Goal: Information Seeking & Learning: Learn about a topic

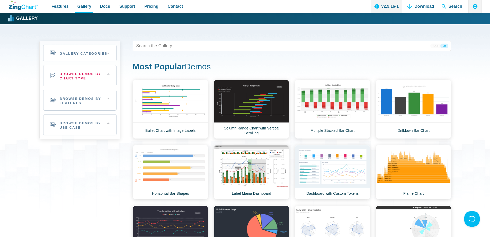
click at [70, 72] on h2 "Browse Demos By Chart Type" at bounding box center [80, 75] width 73 height 21
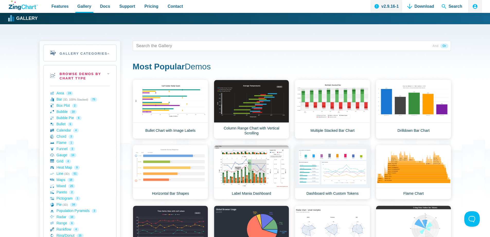
click at [107, 73] on h2 "Browse Demos By Chart Type" at bounding box center [80, 75] width 73 height 21
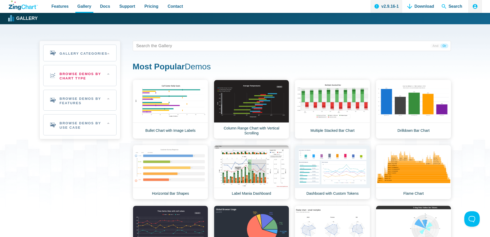
click at [107, 73] on h2 "Browse Demos By Chart Type" at bounding box center [80, 75] width 73 height 21
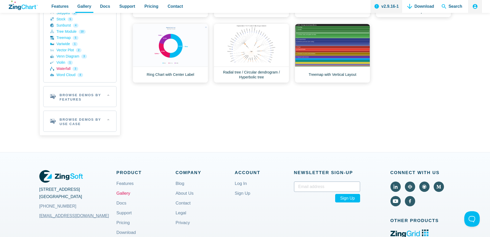
scroll to position [257, 0]
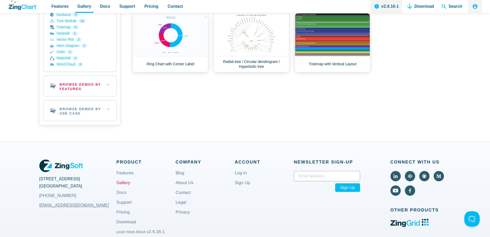
click at [75, 90] on h2 "Browse Demos By Features" at bounding box center [80, 86] width 73 height 21
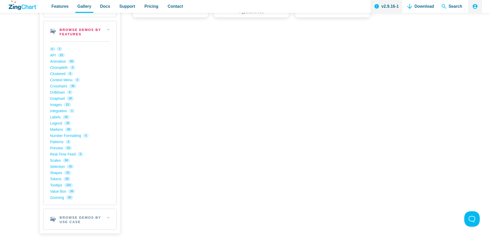
scroll to position [360, 0]
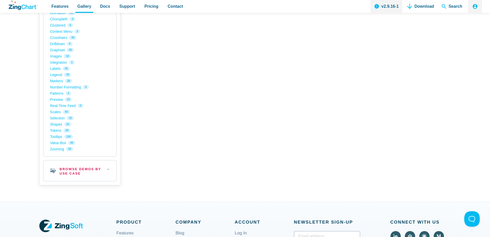
click at [72, 172] on h2 "Browse Demos By Use Case" at bounding box center [80, 170] width 73 height 21
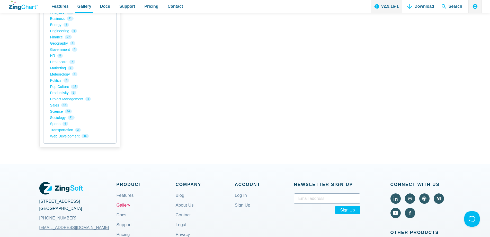
scroll to position [541, 0]
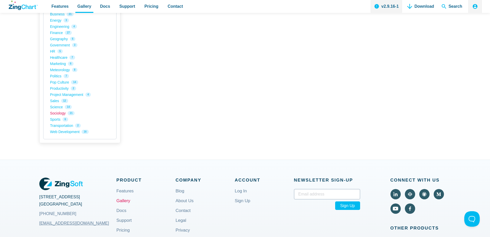
click at [57, 115] on link "Sociology 21" at bounding box center [79, 113] width 59 height 6
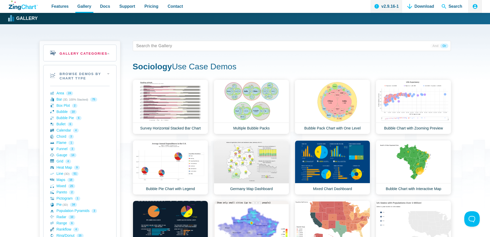
click at [68, 54] on h2 "Gallery Categories" at bounding box center [80, 53] width 73 height 16
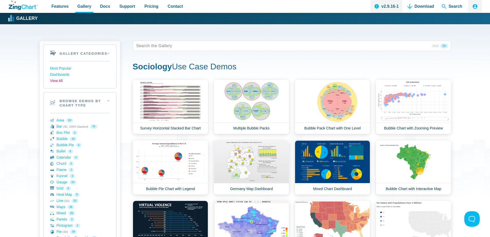
click at [62, 80] on link "View All" at bounding box center [79, 81] width 59 height 6
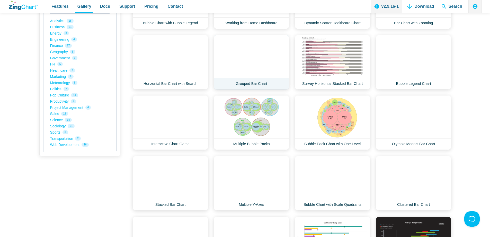
scroll to position [592, 0]
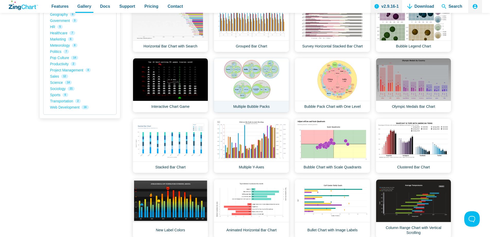
click at [254, 90] on link "Multiple Bubble Packs" at bounding box center [251, 85] width 75 height 54
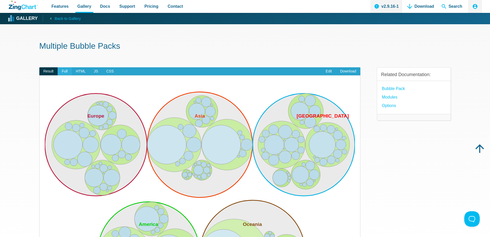
click at [63, 69] on span "Full" at bounding box center [65, 71] width 14 height 8
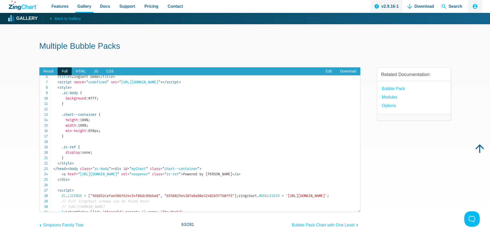
scroll to position [26, 0]
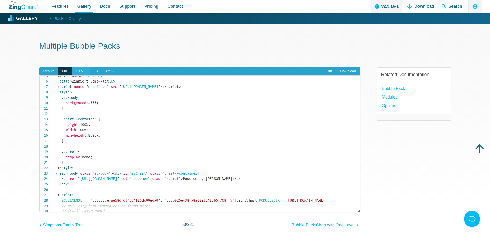
click at [81, 73] on span "HTML" at bounding box center [81, 71] width 18 height 8
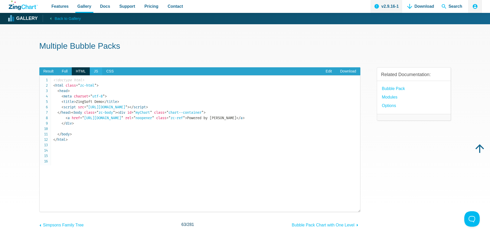
click at [96, 71] on span "JS" at bounding box center [96, 71] width 12 height 8
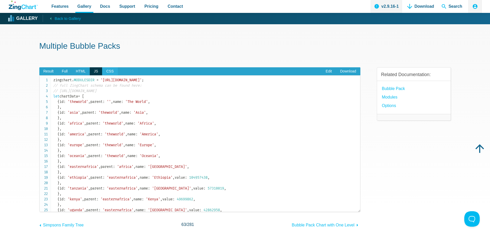
click at [110, 71] on span "CSS" at bounding box center [110, 71] width 16 height 8
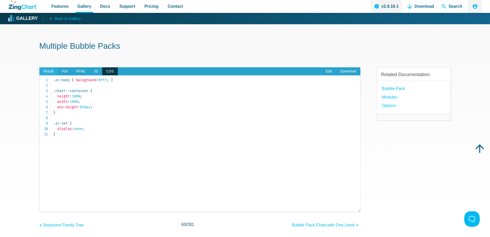
click at [42, 69] on span "Result" at bounding box center [48, 71] width 19 height 8
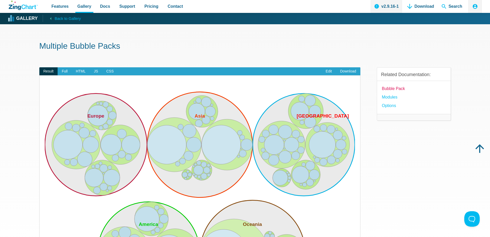
click at [395, 91] on link "bubble pack" at bounding box center [393, 88] width 23 height 7
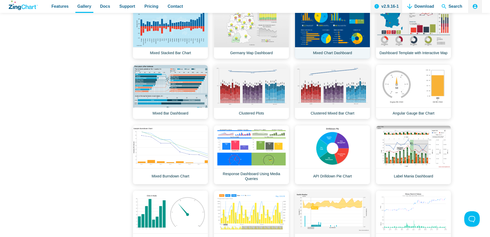
scroll to position [1596, 0]
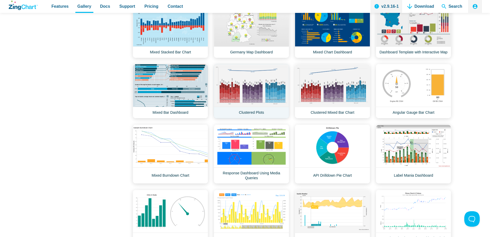
click at [245, 106] on link "Clustered Plots" at bounding box center [251, 91] width 75 height 54
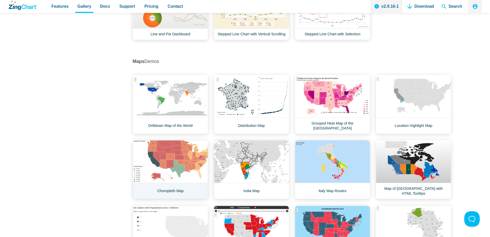
scroll to position [3604, 0]
click at [180, 103] on link "Drilldown Map of the World" at bounding box center [170, 104] width 75 height 59
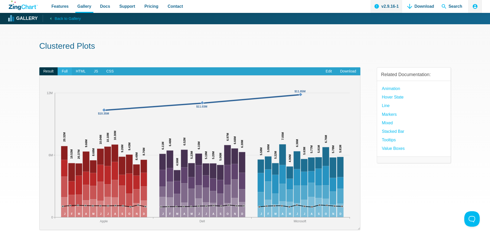
click at [64, 73] on span "Full" at bounding box center [65, 71] width 14 height 8
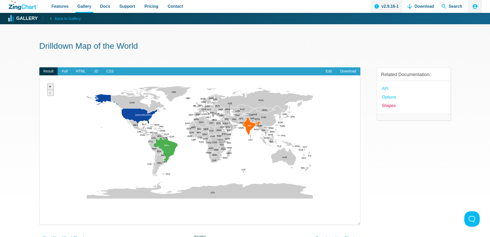
click at [390, 106] on link "Shapes" at bounding box center [389, 105] width 14 height 7
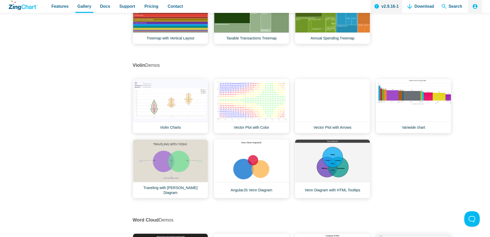
scroll to position [5302, 0]
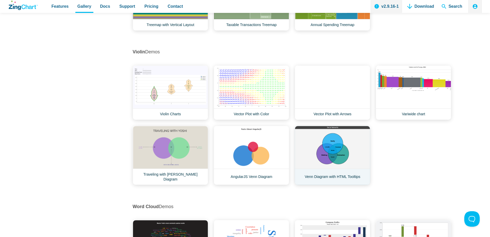
click at [326, 167] on link "Venn Diagram with HTML Tooltips" at bounding box center [332, 155] width 75 height 59
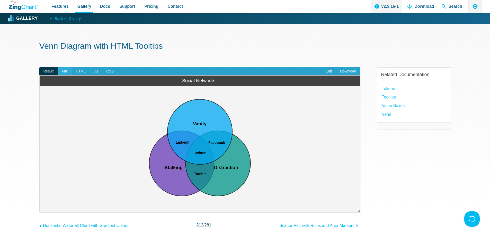
click at [69, 72] on span "Full" at bounding box center [65, 71] width 14 height 8
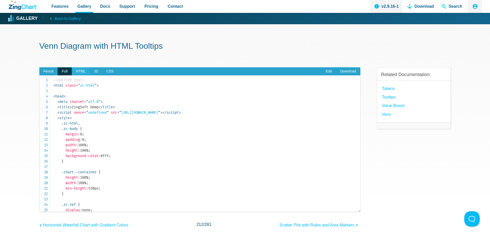
click at [77, 70] on span "HTML" at bounding box center [81, 71] width 18 height 8
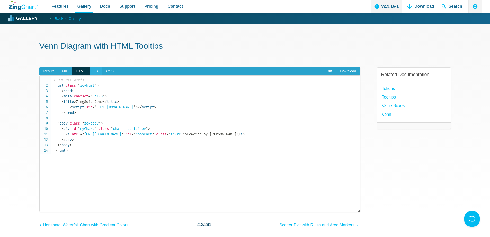
click at [91, 70] on span "JS" at bounding box center [96, 71] width 12 height 8
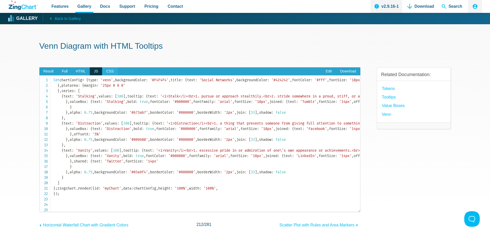
click at [108, 70] on span "CSS" at bounding box center [110, 71] width 16 height 8
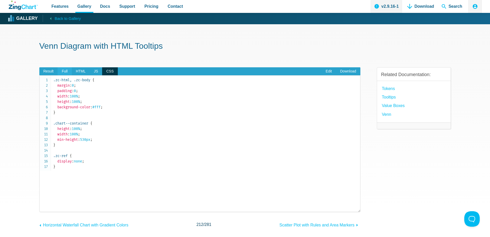
click at [63, 72] on span "Full" at bounding box center [65, 71] width 14 height 8
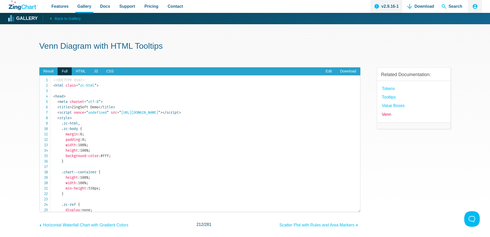
click at [384, 113] on link "Venn" at bounding box center [386, 114] width 9 height 7
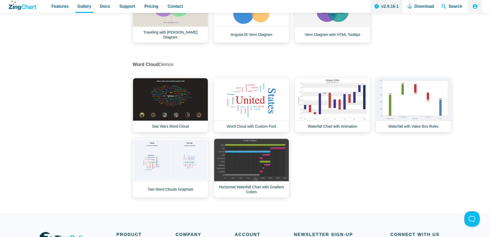
scroll to position [5457, 0]
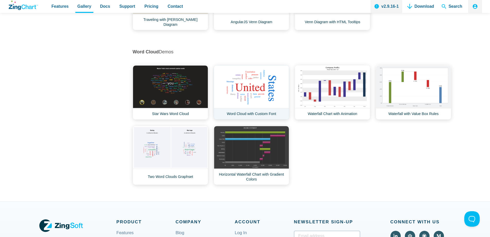
click at [271, 85] on link "Word Cloud with Custom Font" at bounding box center [251, 92] width 75 height 54
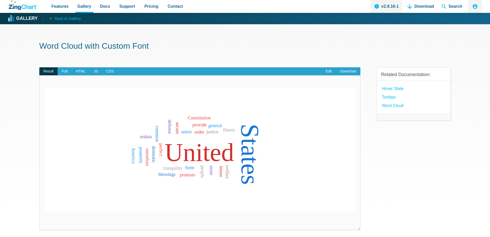
click at [45, 72] on span "Result" at bounding box center [48, 71] width 19 height 8
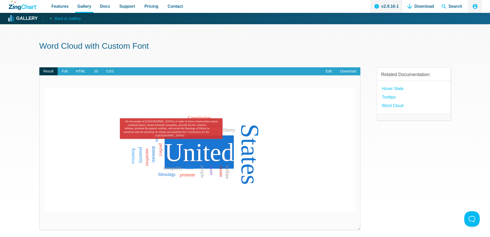
click at [45, 211] on area "We the people of the United States, in order to form a more perfect union, esta…" at bounding box center [45, 211] width 0 height 0
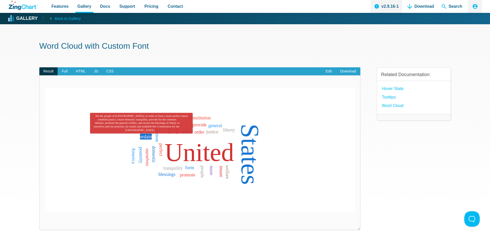
click at [45, 211] on area "We the people of the United States, in order to form a more perfect union, esta…" at bounding box center [45, 211] width 0 height 0
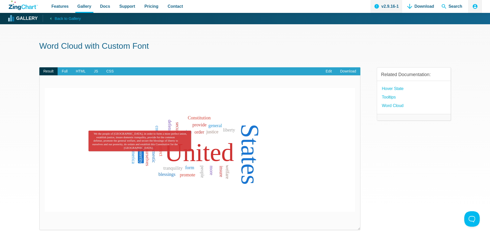
click at [45, 211] on area "App Content" at bounding box center [45, 211] width 0 height 0
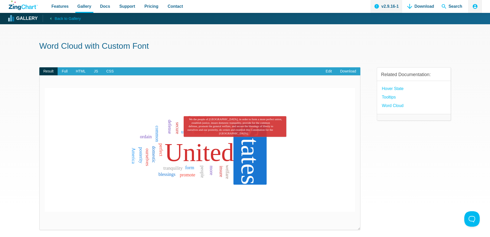
click at [45, 211] on area "App Content" at bounding box center [45, 211] width 0 height 0
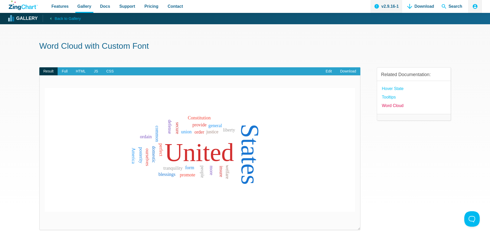
click at [395, 105] on link "Word Cloud" at bounding box center [393, 105] width 22 height 7
